Goal: Information Seeking & Learning: Learn about a topic

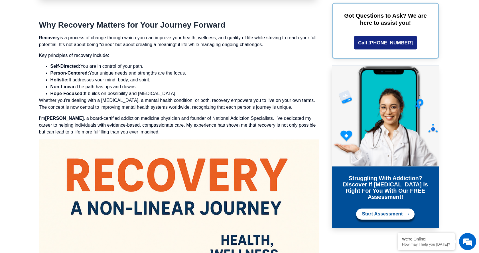
scroll to position [407, 0]
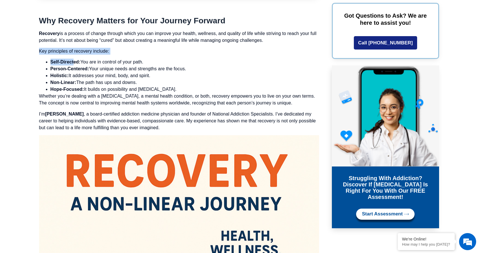
drag, startPoint x: 40, startPoint y: 51, endPoint x: 81, endPoint y: 65, distance: 42.9
click at [93, 71] on li "Person-Centered: Your unique needs and strengths are the focus." at bounding box center [184, 69] width 268 height 7
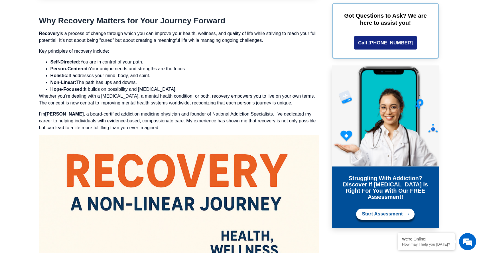
drag, startPoint x: 39, startPoint y: 49, endPoint x: 267, endPoint y: 93, distance: 231.8
copy div "Key principles of recovery include: Self-Directed: You are in control of your p…"
click at [161, 43] on p "Recovery is a process of change through which you can improve your health, well…" at bounding box center [179, 37] width 280 height 14
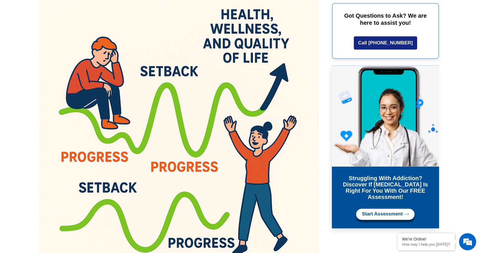
scroll to position [639, 0]
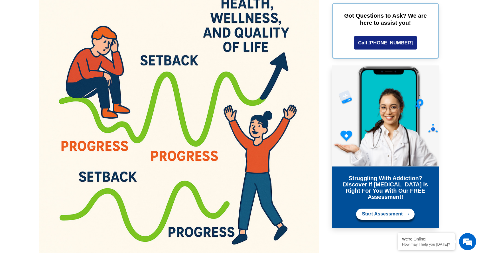
click at [144, 0] on img at bounding box center [179, 130] width 280 height 455
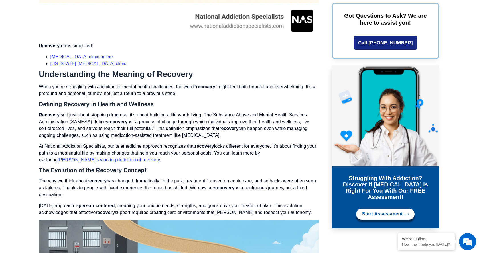
scroll to position [1017, 0]
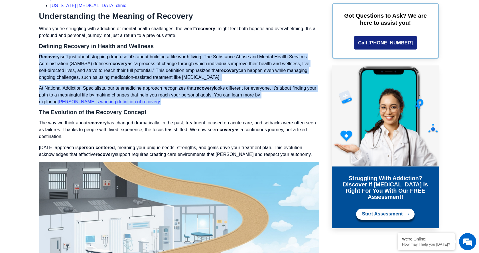
drag, startPoint x: 38, startPoint y: 56, endPoint x: 107, endPoint y: 101, distance: 81.9
copy div "Recovery isn’t just about stopping drug use; it’s about building a life worth l…"
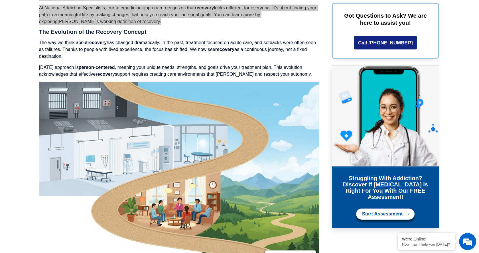
scroll to position [1104, 0]
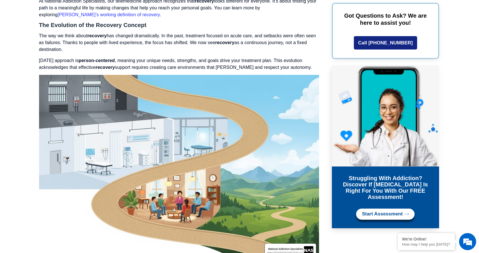
click at [142, 42] on p "The way we think about recovery has changed dramatically. In the past, treatmen…" at bounding box center [179, 42] width 280 height 21
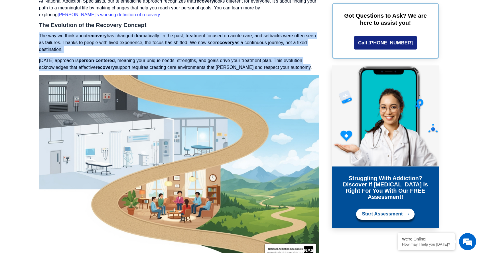
drag, startPoint x: 39, startPoint y: 39, endPoint x: 262, endPoint y: 57, distance: 224.0
copy div "The way we think about recovery has changed dramatically. In the past, treatmen…"
click at [207, 61] on p "[DATE] approach is person-centered , meaning your unique needs, strengths, and …" at bounding box center [179, 64] width 280 height 14
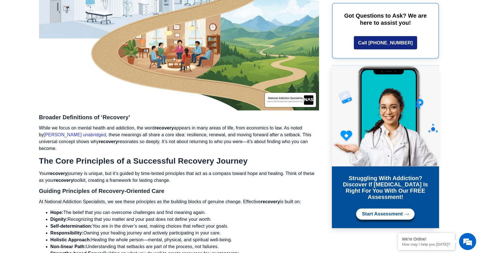
scroll to position [1308, 0]
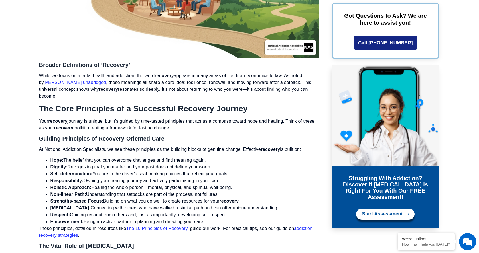
drag, startPoint x: 39, startPoint y: 76, endPoint x: 65, endPoint y: 95, distance: 31.2
click at [65, 95] on p "While we focus on mental health and addiction, the word recovery appears in man…" at bounding box center [179, 85] width 280 height 27
copy p "While we focus on mental health and addiction, the word recovery appears in man…"
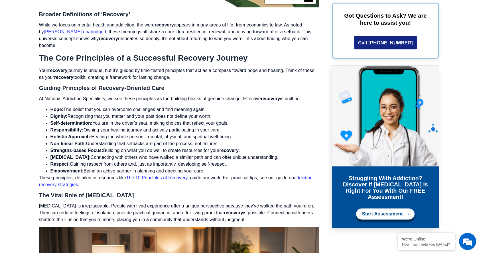
scroll to position [1366, 0]
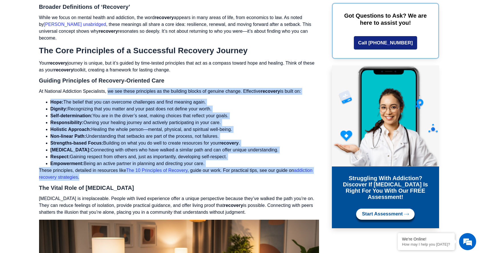
drag, startPoint x: 109, startPoint y: 92, endPoint x: 138, endPoint y: 178, distance: 90.3
click at [138, 178] on div "Why Recovery Matters for Your Journey Forward Recovery is a process of change t…" at bounding box center [179, 218] width 280 height 2323
copy div "lo ips dolor sitametcon ad eli seddoeiu tempor in utlabor etdolo. Magnaaliq eni…"
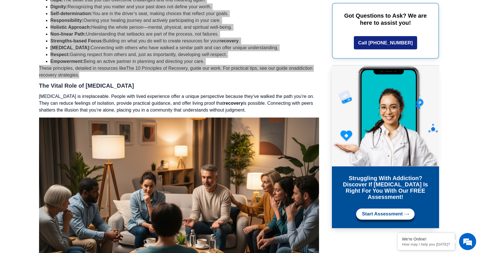
scroll to position [1482, 0]
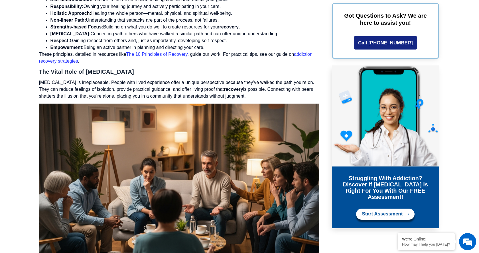
click at [147, 100] on p "[MEDICAL_DATA] is irreplaceable. People with lived experience offer a unique pe…" at bounding box center [179, 89] width 280 height 21
drag, startPoint x: 40, startPoint y: 73, endPoint x: 250, endPoint y: 95, distance: 211.1
click at [250, 95] on div "Why Recovery Matters for Your Journey Forward Recovery is a process of change t…" at bounding box center [179, 102] width 280 height 2323
copy div "The Vital Role of [MEDICAL_DATA] [MEDICAL_DATA] is irreplaceable. People with l…"
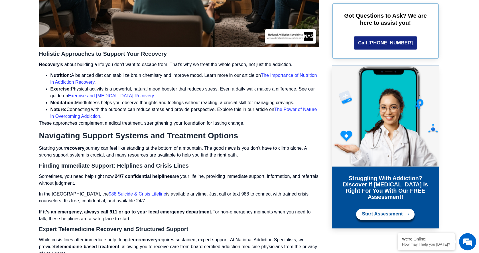
scroll to position [1743, 0]
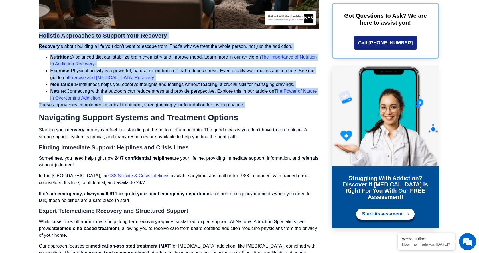
drag, startPoint x: 40, startPoint y: 36, endPoint x: 246, endPoint y: 108, distance: 217.1
copy div "Holistic Approaches to Support Your Recovery Recovery is about building a life …"
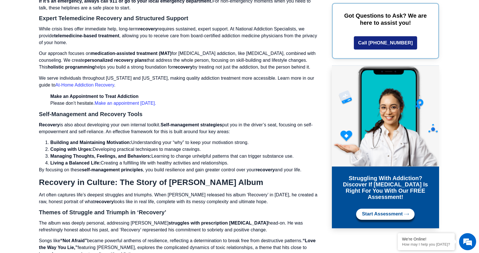
scroll to position [1947, 0]
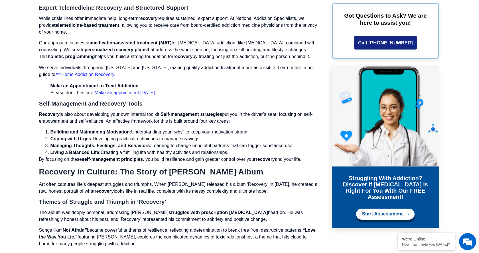
drag, startPoint x: 38, startPoint y: 117, endPoint x: 308, endPoint y: 160, distance: 272.9
copy div "Recovery is also about developing your own internal toolkit. Self-management st…"
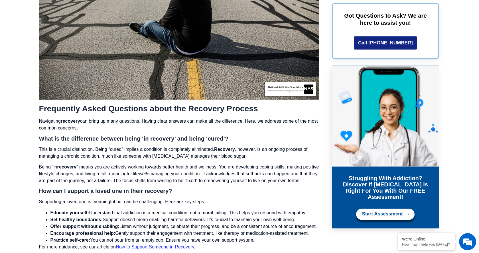
scroll to position [2383, 0]
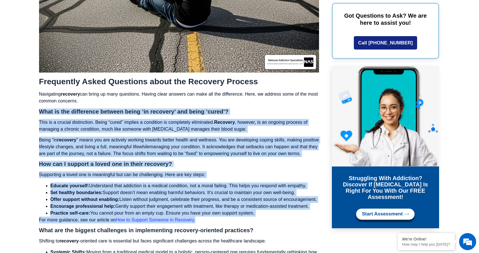
drag, startPoint x: 39, startPoint y: 115, endPoint x: 201, endPoint y: 229, distance: 198.3
copy div "Lore ip dol sitametcon adipisc elits ‘do eiusmodt’ inc utlab ‘etdol’? Magn al e…"
click at [113, 157] on p "Being “in recovery ” means you are actively working towards better health and w…" at bounding box center [179, 147] width 280 height 21
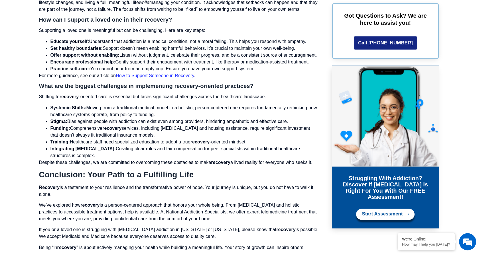
scroll to position [2528, 0]
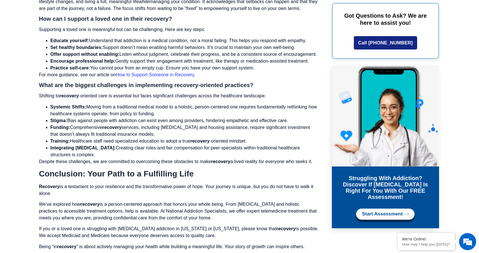
drag, startPoint x: 37, startPoint y: 96, endPoint x: 277, endPoint y: 168, distance: 250.4
copy div "Lore ips dol sitamet consectetu ad elitseddoeiu temporin-utlabore etdolorem? Al…"
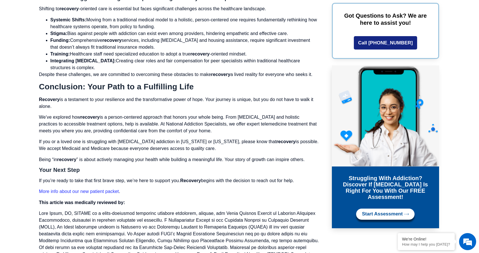
scroll to position [2673, 0]
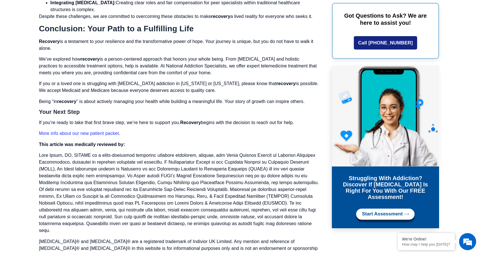
drag, startPoint x: 86, startPoint y: 38, endPoint x: 298, endPoint y: 130, distance: 231.2
click at [266, 115] on h3 "Your Next Step" at bounding box center [179, 112] width 280 height 6
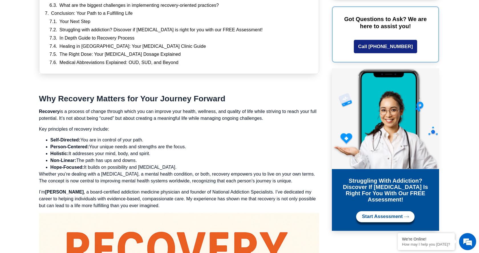
scroll to position [320, 0]
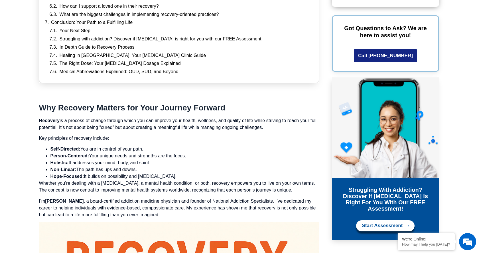
drag, startPoint x: 39, startPoint y: 121, endPoint x: 256, endPoint y: 130, distance: 217.0
